Goal: Find specific page/section: Find specific page/section

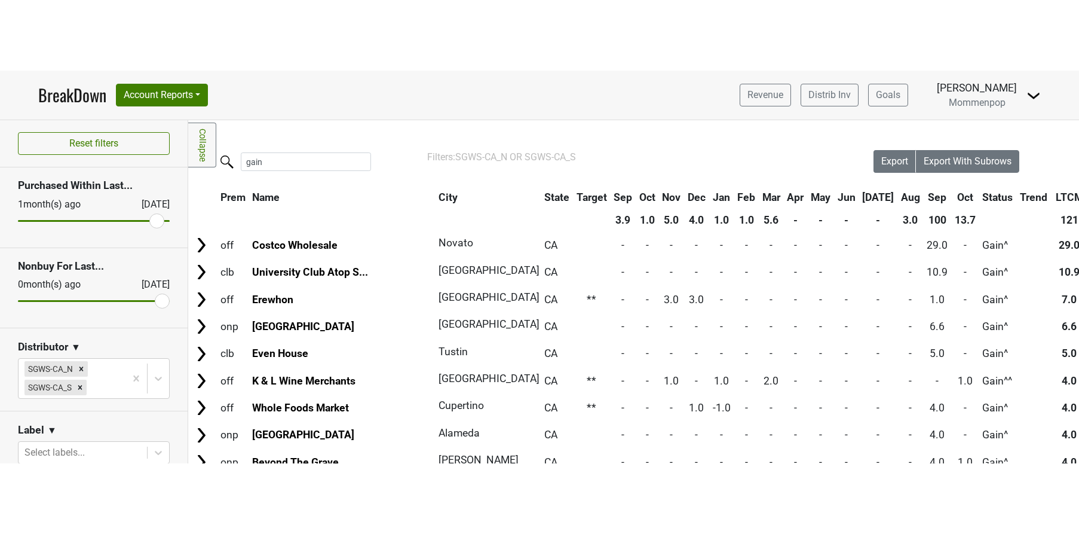
scroll to position [0, 1]
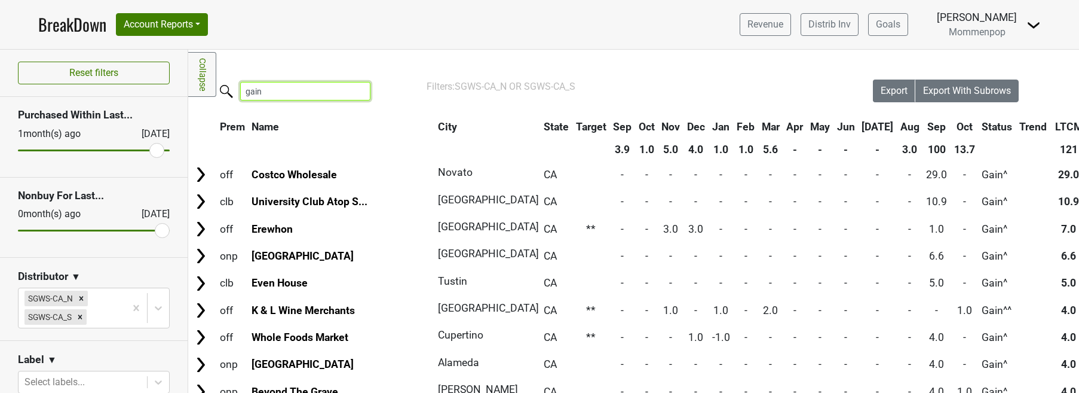
click at [256, 87] on input "gain" at bounding box center [305, 91] width 130 height 19
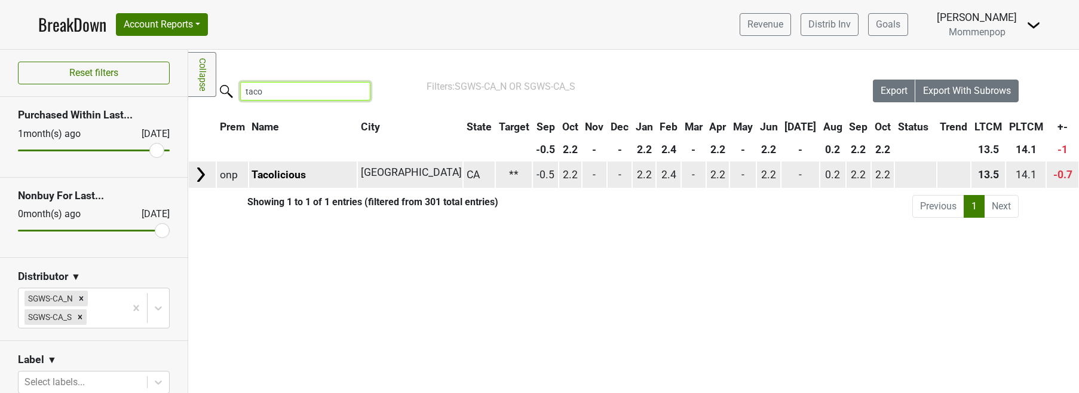
type input "taco"
click at [290, 181] on td "Tacolicious" at bounding box center [303, 174] width 108 height 26
click at [287, 174] on link "Tacolicious" at bounding box center [279, 175] width 54 height 12
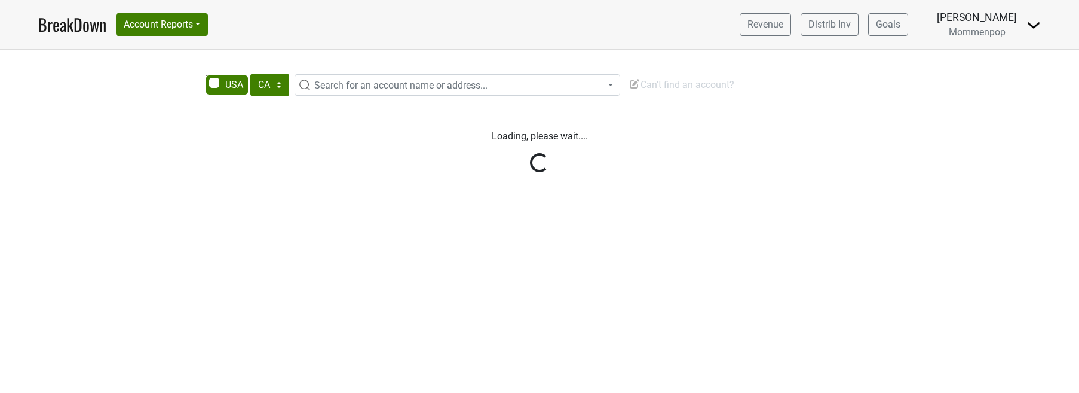
select select "CA"
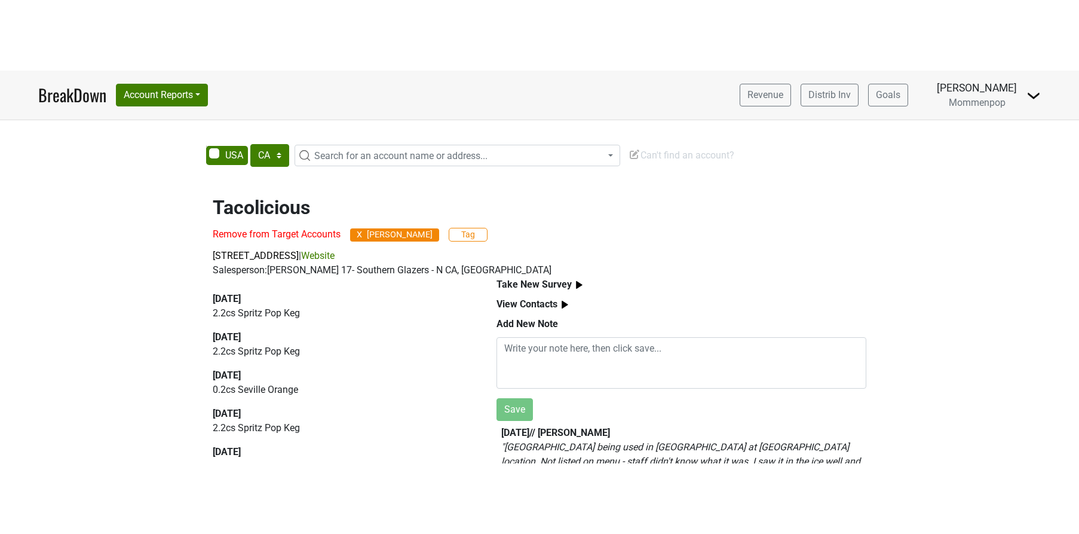
scroll to position [7, 0]
